Goal: Task Accomplishment & Management: Manage account settings

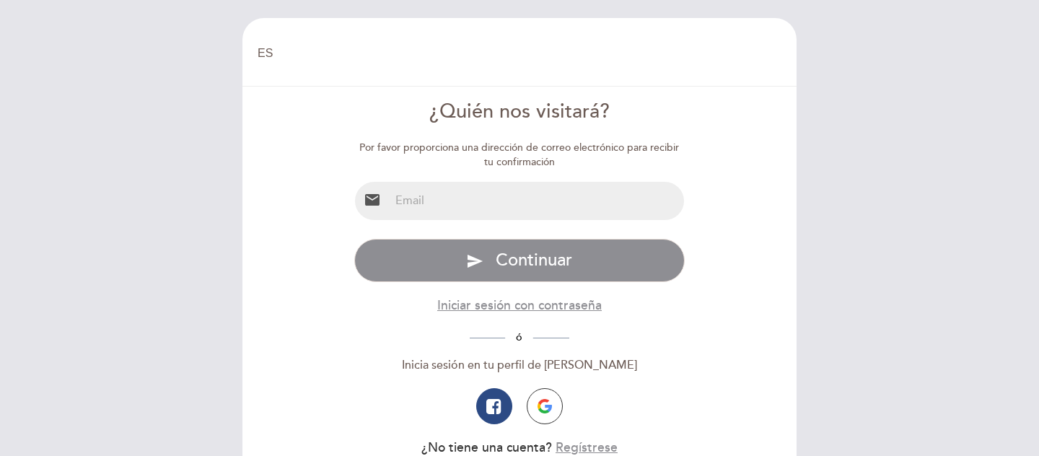
select select "es"
click at [493, 192] on input "email" at bounding box center [536, 201] width 295 height 38
type input "[MEDICAL_DATA][EMAIL_ADDRESS][DOMAIN_NAME]"
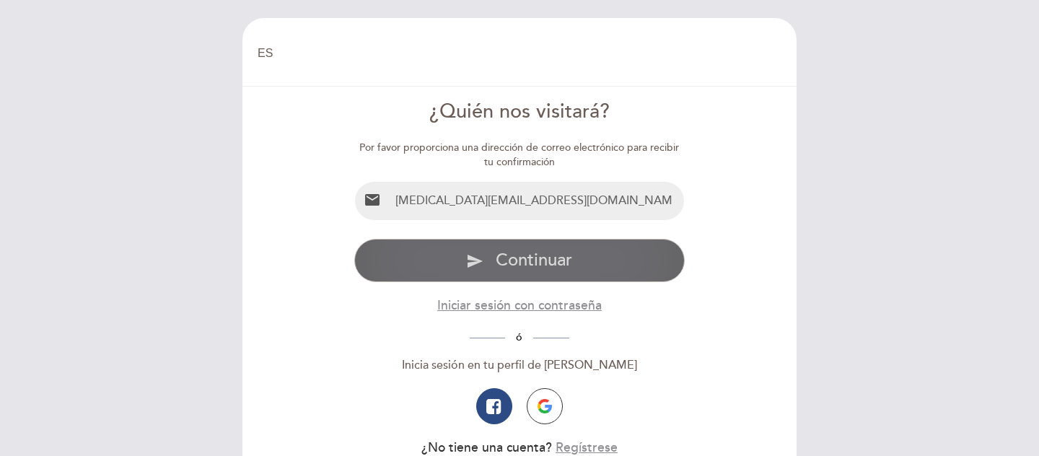
click at [529, 263] on span "Continuar" at bounding box center [533, 260] width 76 height 21
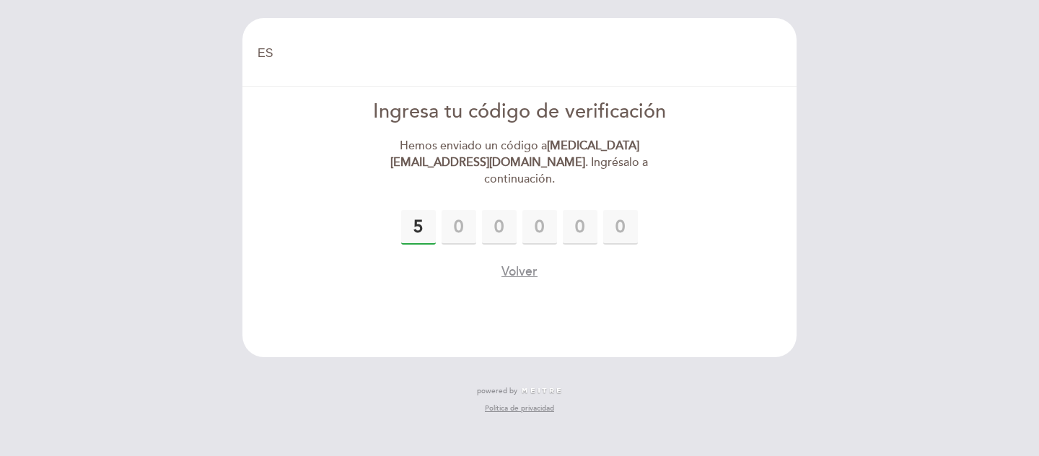
type input "5"
type input "2"
type input "4"
type input "2"
type input "5"
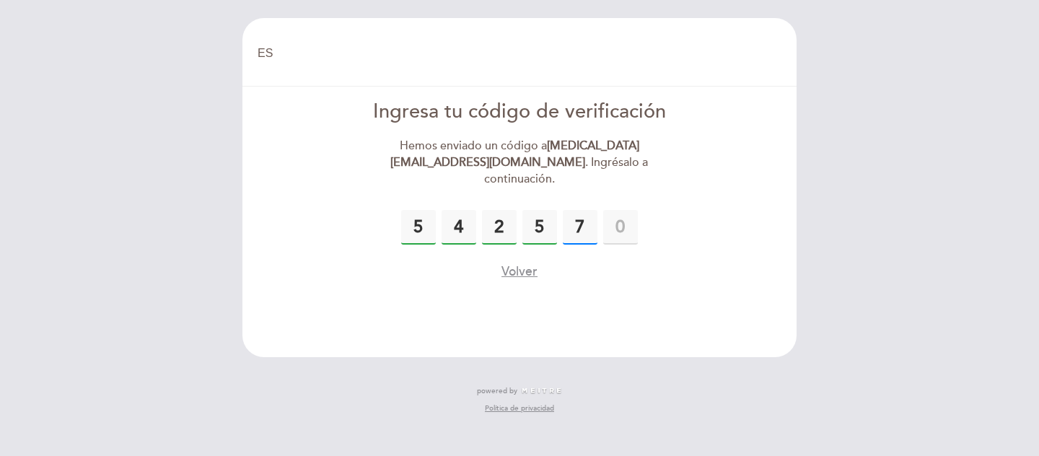
type input "7"
type input "3"
